Goal: Task Accomplishment & Management: Manage account settings

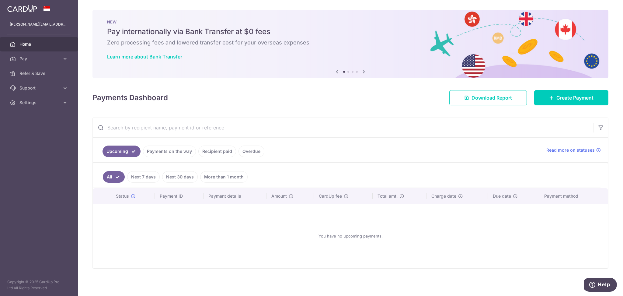
click at [223, 154] on link "Recipient paid" at bounding box center [217, 151] width 38 height 12
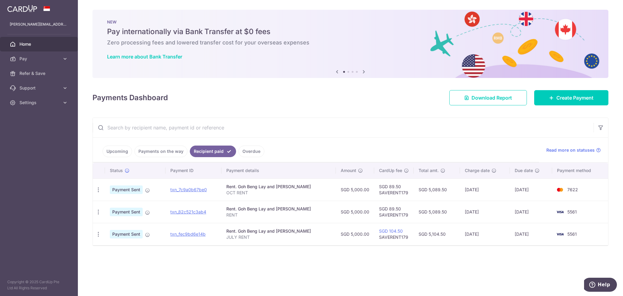
click at [28, 43] on span "Home" at bounding box center [39, 44] width 40 height 6
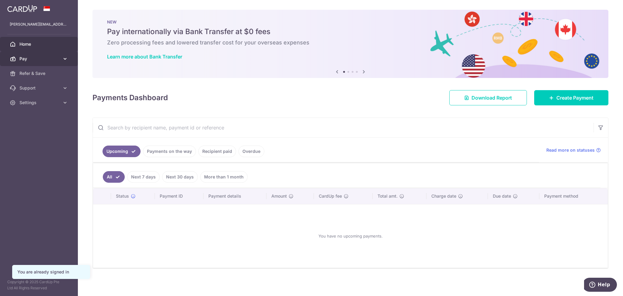
click at [27, 56] on span "Pay" at bounding box center [39, 59] width 40 height 6
click at [57, 102] on span "Settings" at bounding box center [39, 103] width 40 height 6
click at [29, 135] on link "Logout" at bounding box center [39, 131] width 78 height 15
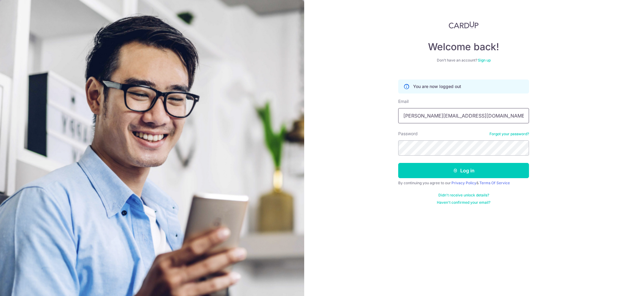
click at [446, 119] on input "[PERSON_NAME][EMAIL_ADDRESS][DOMAIN_NAME]" at bounding box center [463, 115] width 131 height 15
type input "[EMAIL_ADDRESS][DOMAIN_NAME]"
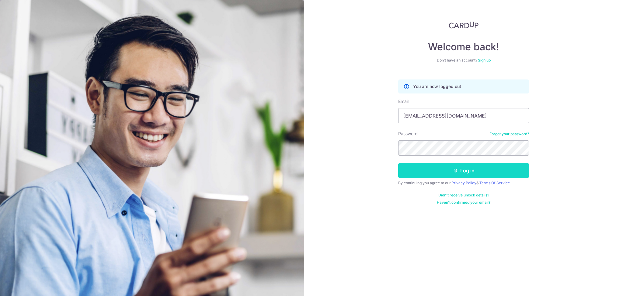
click at [460, 176] on button "Log in" at bounding box center [463, 170] width 131 height 15
